Goal: Information Seeking & Learning: Learn about a topic

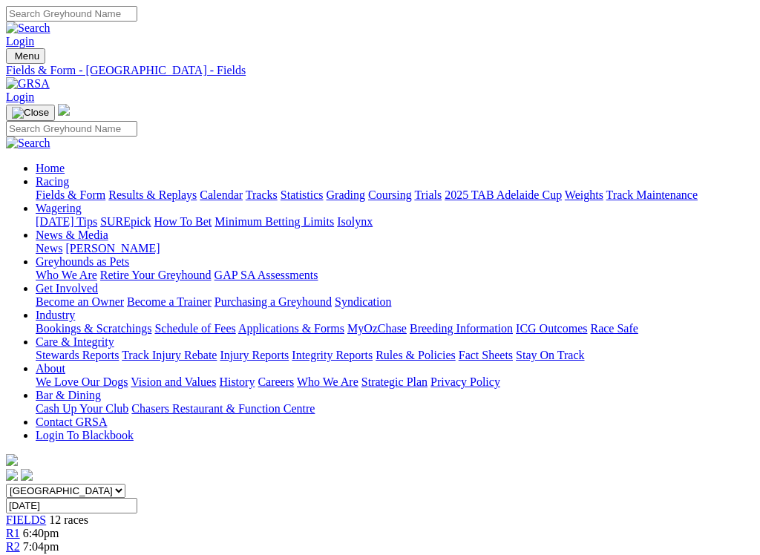
click at [180, 189] on link "Results & Replays" at bounding box center [152, 195] width 88 height 13
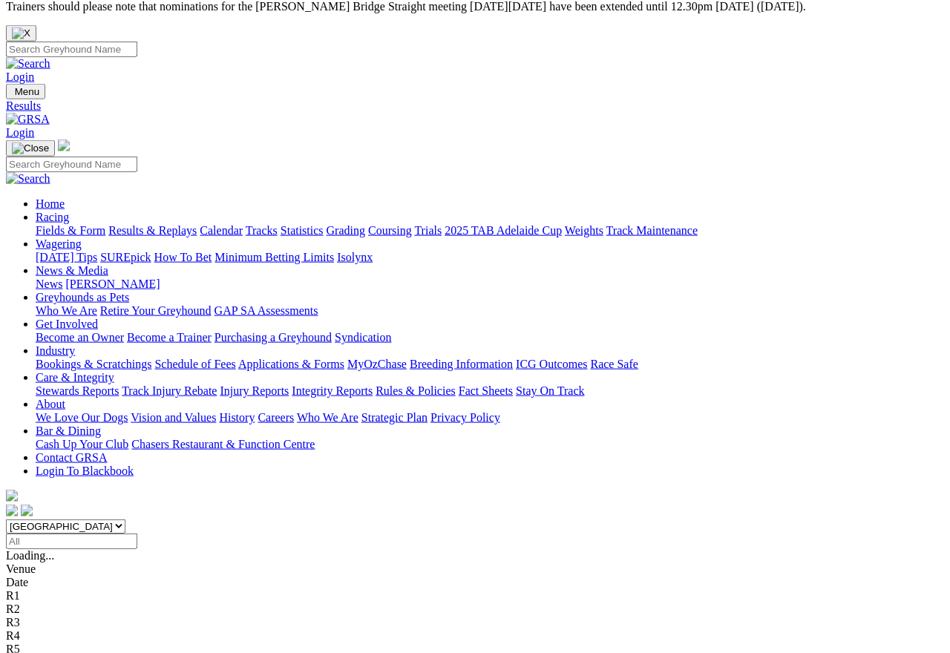
scroll to position [12, 0]
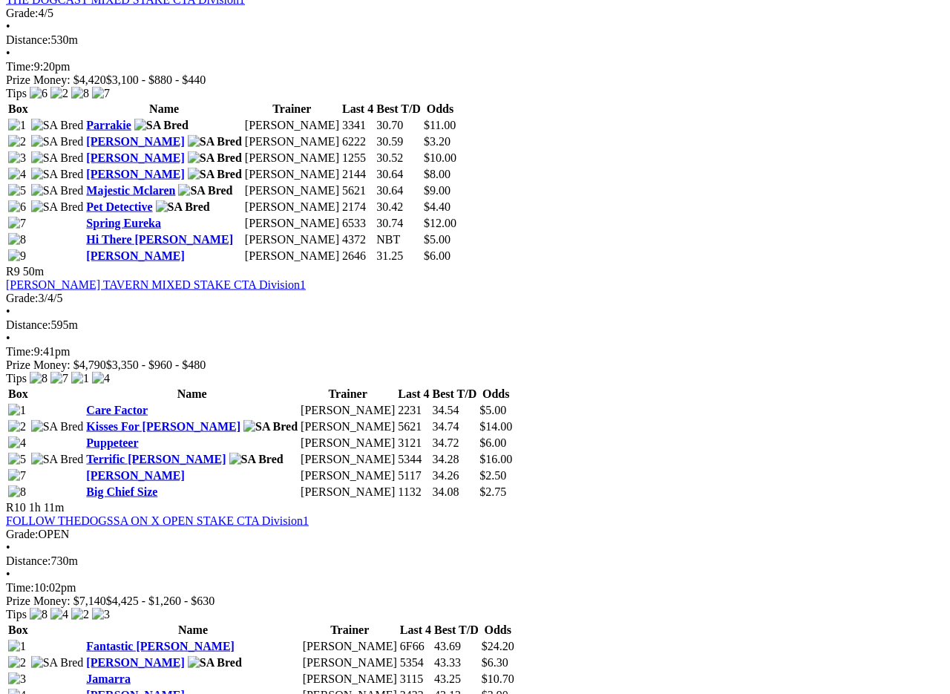
scroll to position [2770, 0]
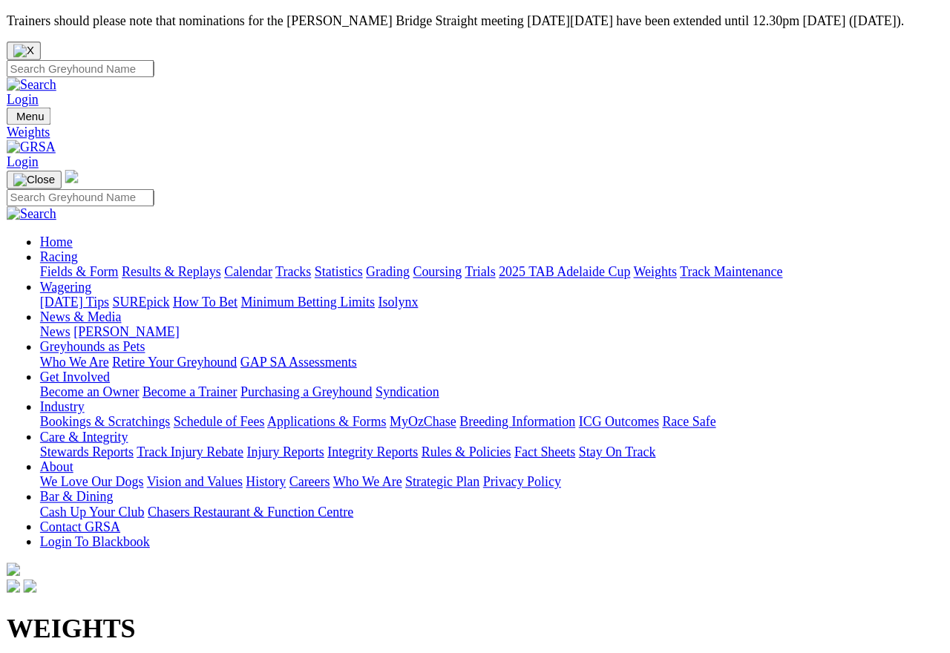
scroll to position [6, 0]
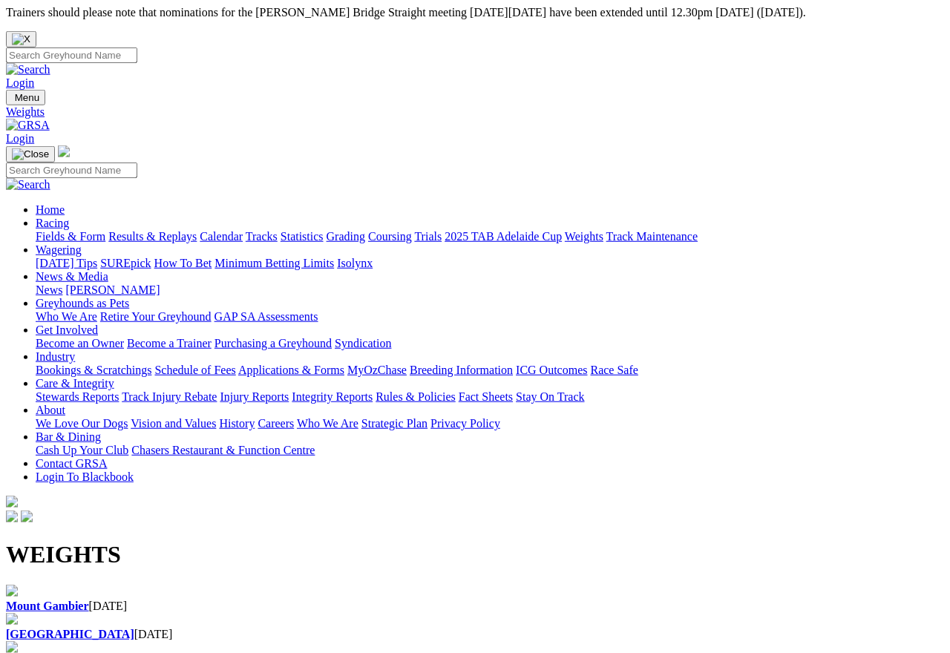
click at [134, 581] on b "[GEOGRAPHIC_DATA]" at bounding box center [70, 634] width 128 height 13
